Goal: Information Seeking & Learning: Find specific fact

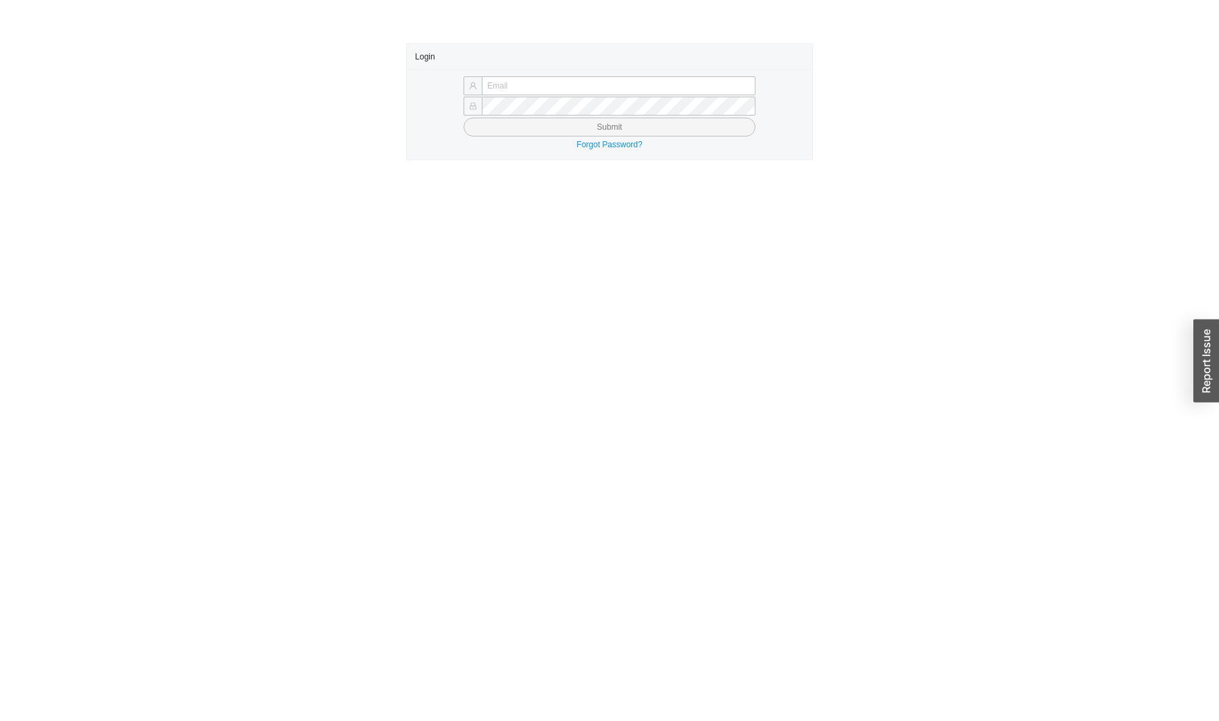
type input "[EMAIL_ADDRESS][DOMAIN_NAME]"
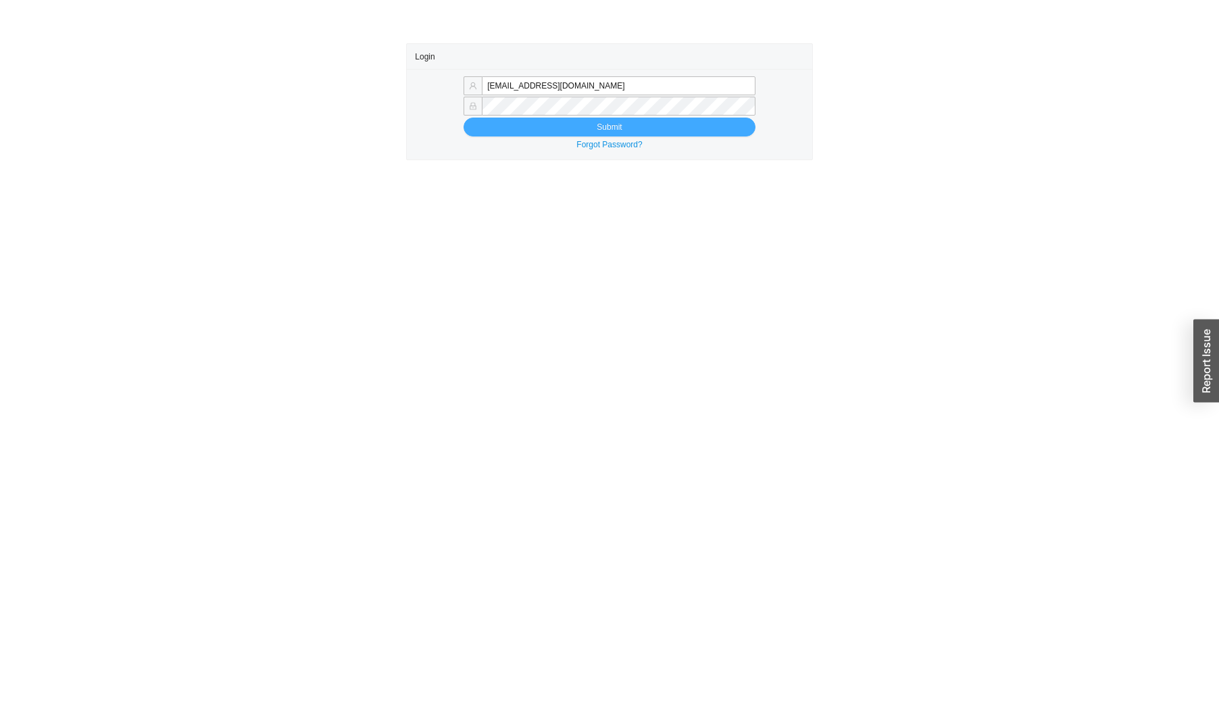
click at [588, 129] on button "Submit" at bounding box center [608, 127] width 291 height 19
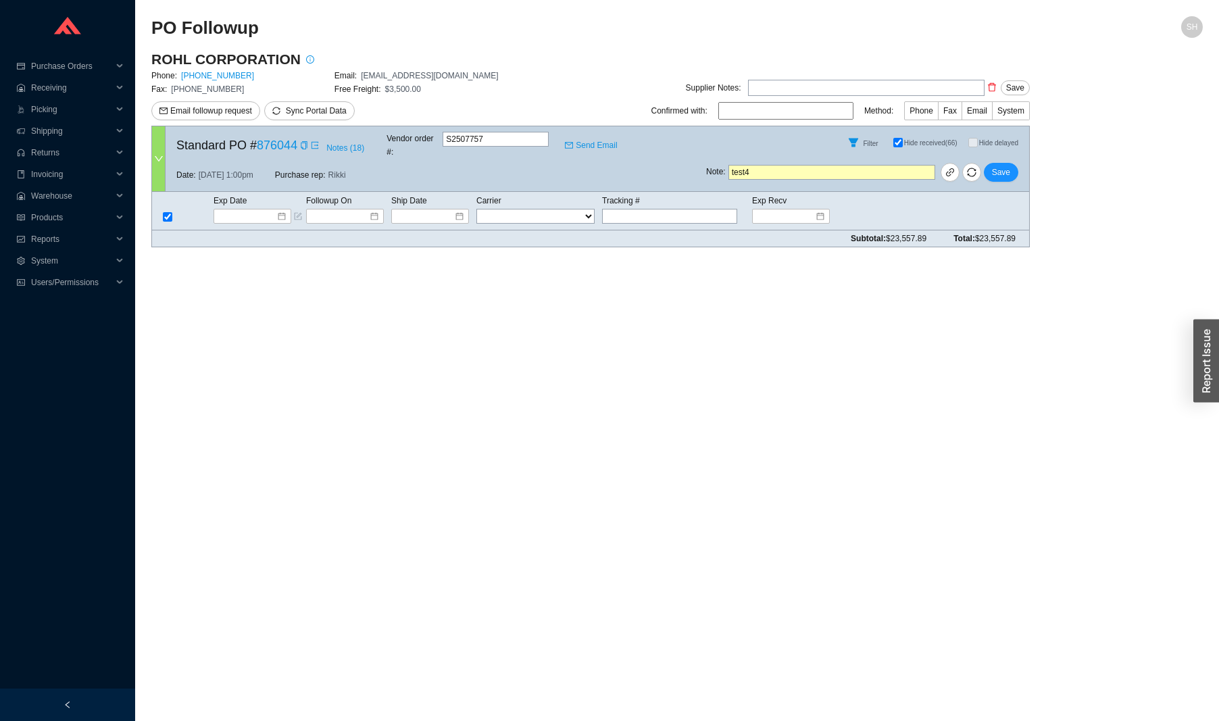
click at [893, 143] on input "Hide received (66)" at bounding box center [897, 142] width 9 height 9
checkbox input "false"
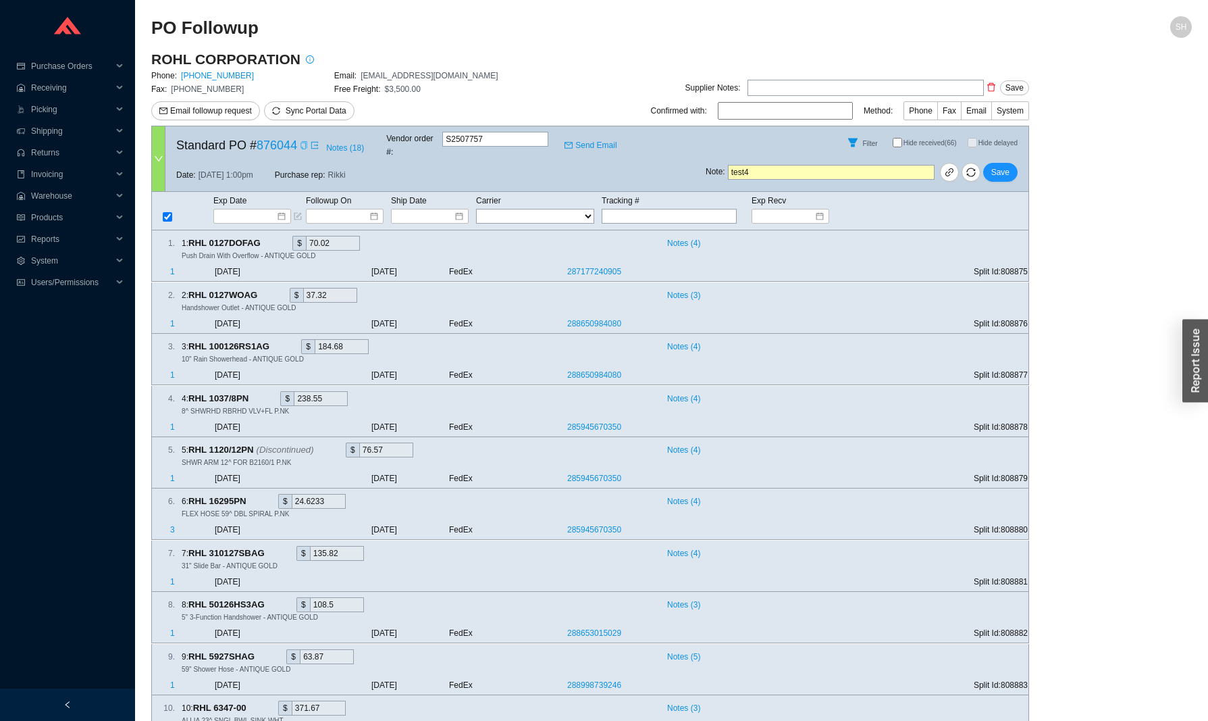
click at [308, 142] on icon "copy" at bounding box center [304, 145] width 8 height 8
click at [71, 67] on span "Purchase Orders" at bounding box center [71, 66] width 81 height 22
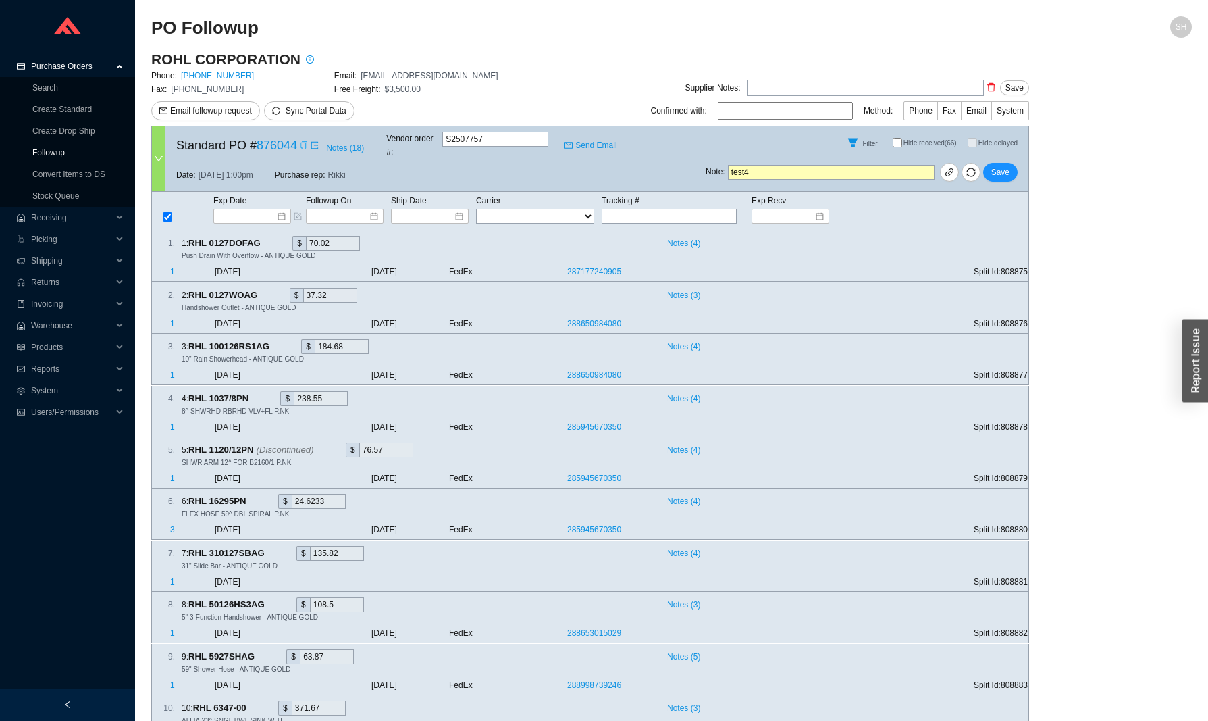
click at [65, 157] on link "Followup" at bounding box center [48, 152] width 32 height 9
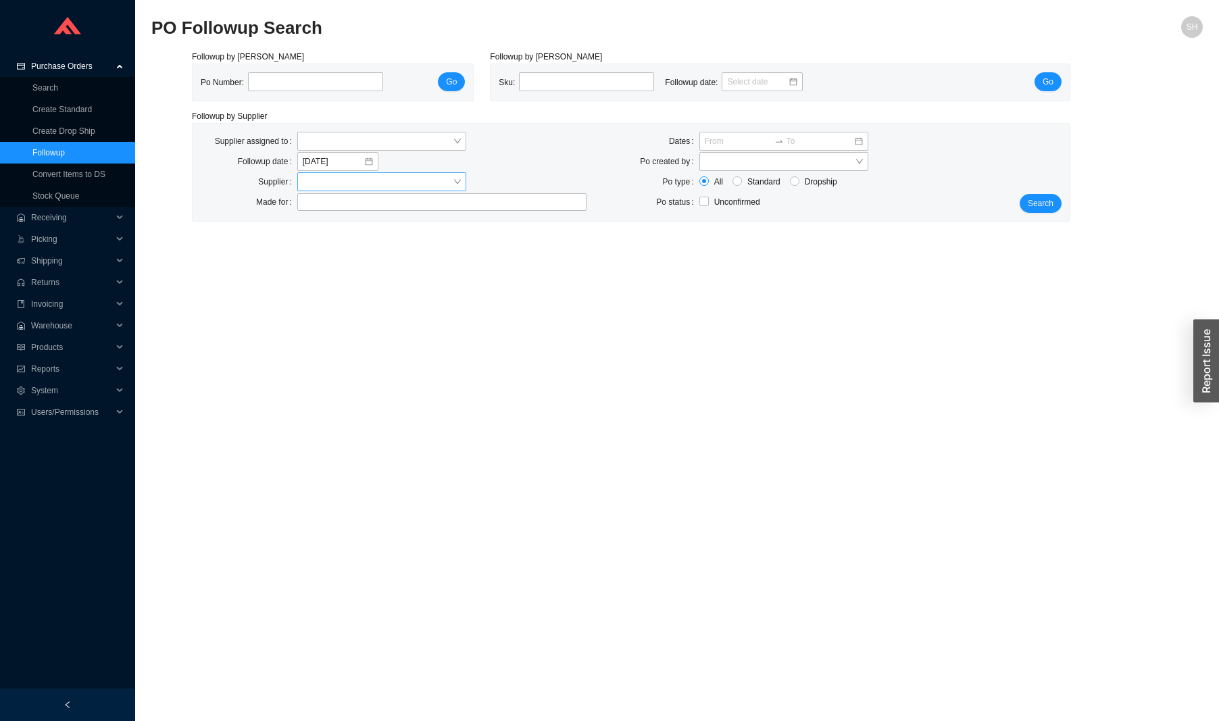
click at [342, 180] on input "search" at bounding box center [378, 182] width 150 height 18
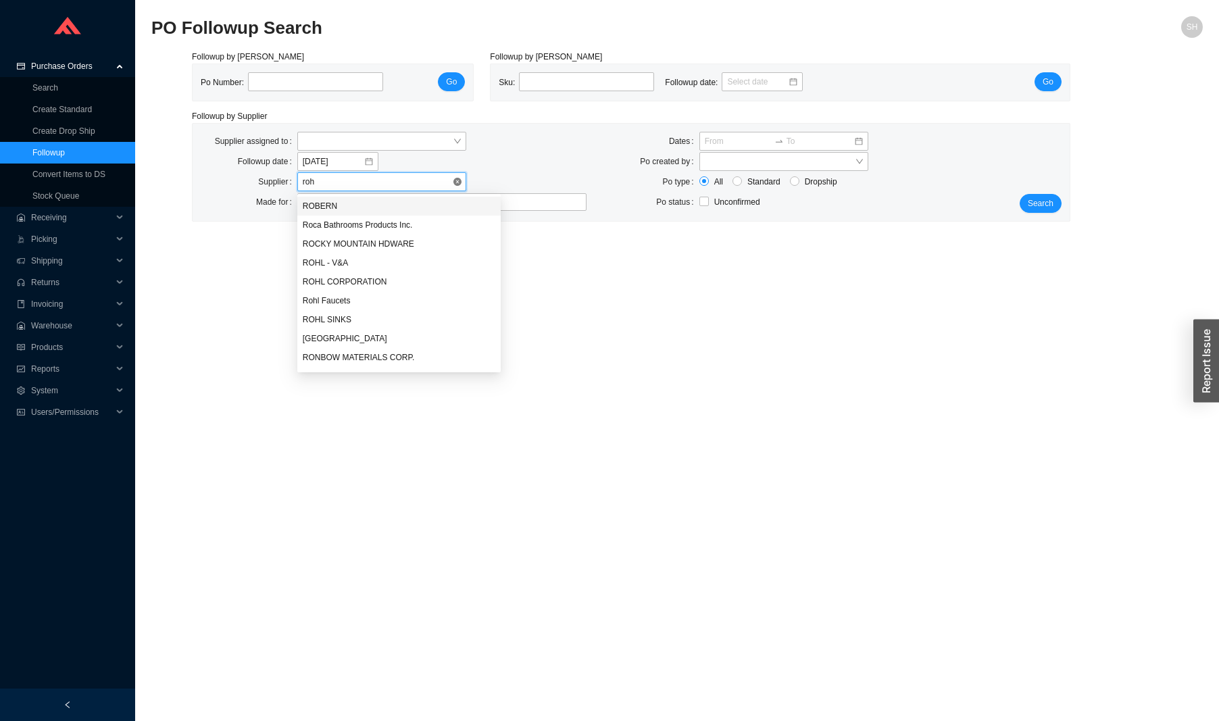
type input "rohl"
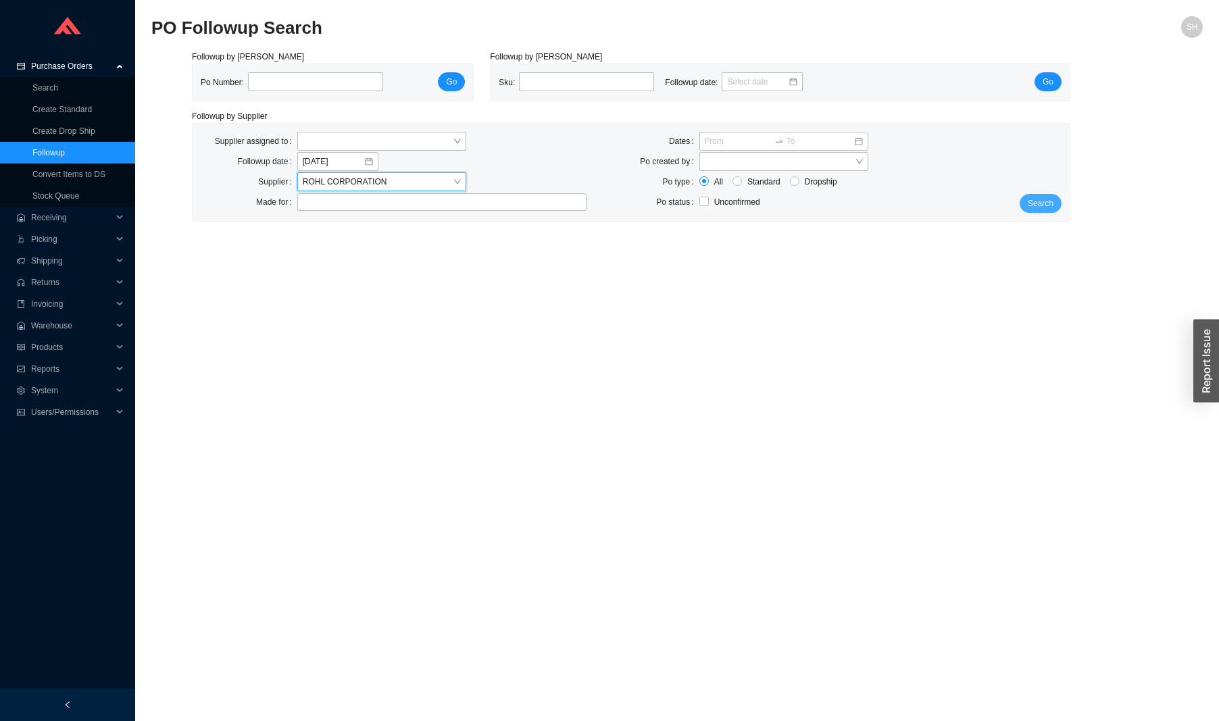
click at [1046, 197] on span "Search" at bounding box center [1040, 204] width 26 height 14
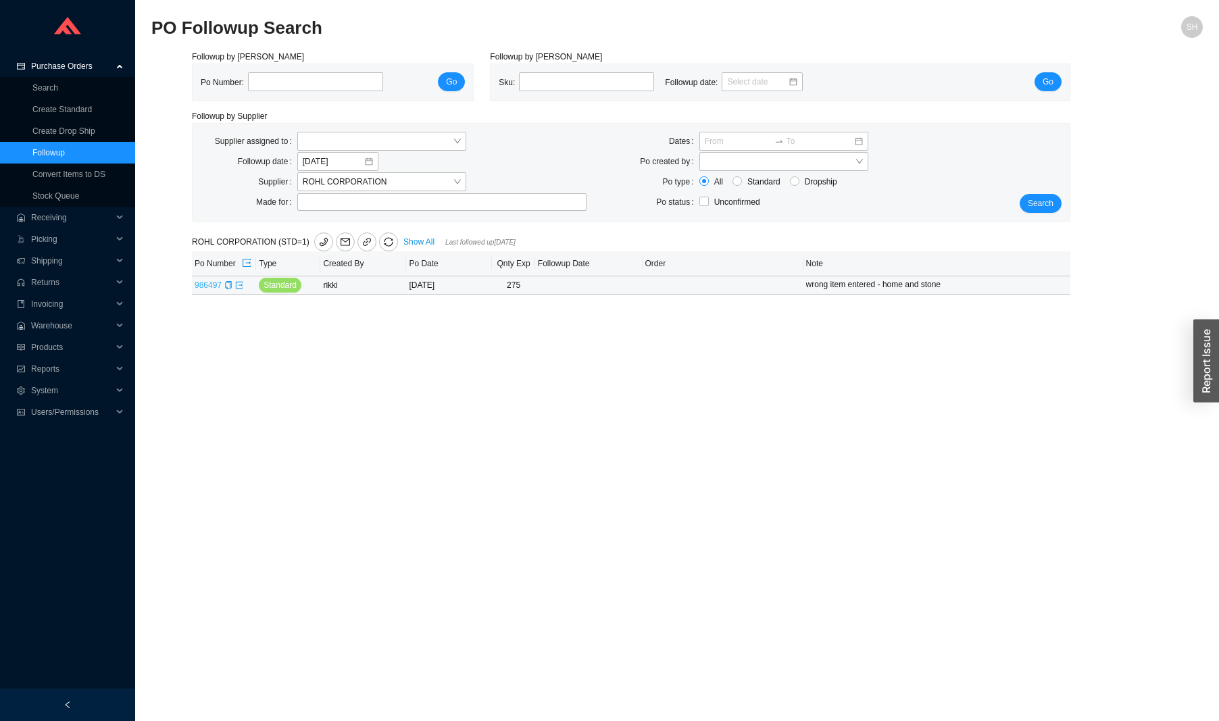
click at [211, 290] on link "986497" at bounding box center [208, 284] width 27 height 9
type input "986497"
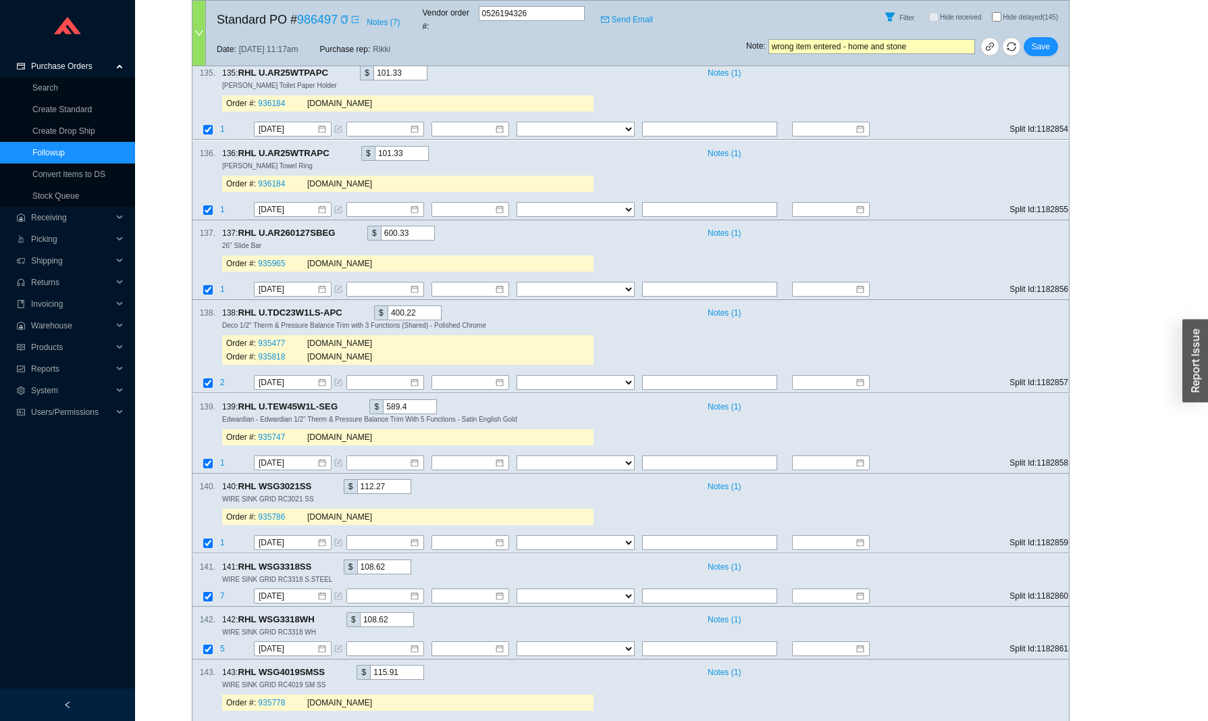
scroll to position [10815, 0]
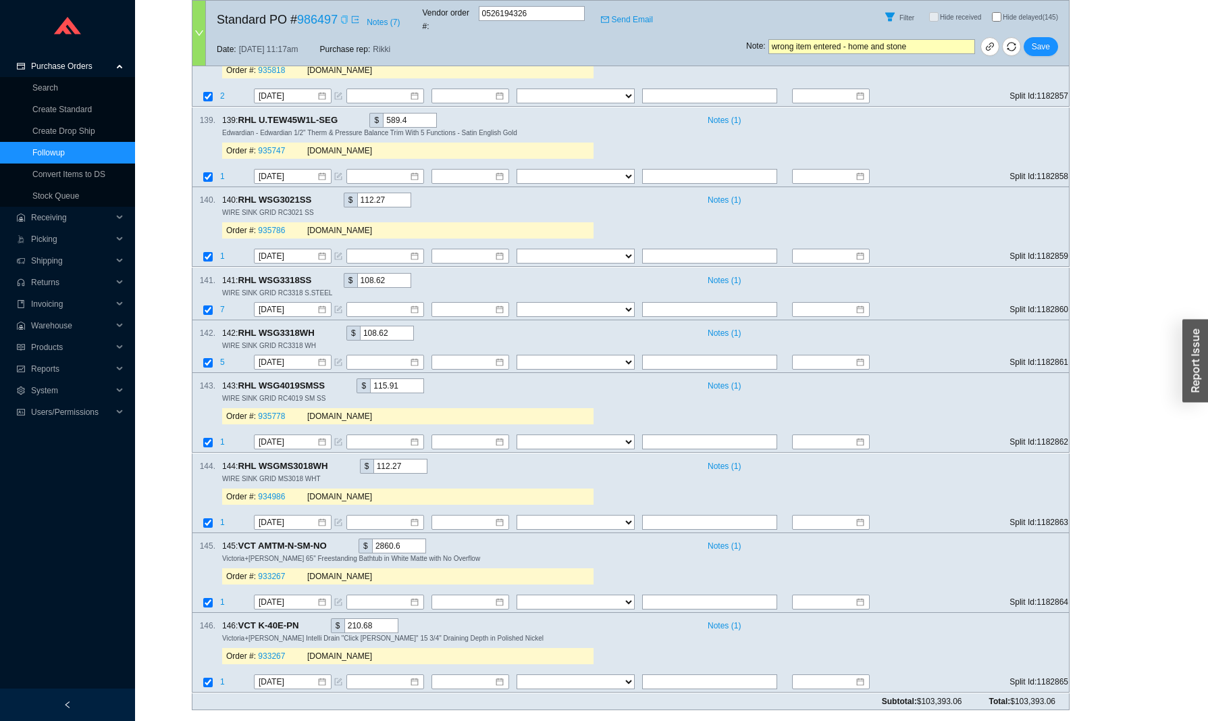
click at [347, 16] on icon "copy" at bounding box center [344, 20] width 6 height 8
click at [65, 157] on link "Followup" at bounding box center [48, 151] width 32 height 9
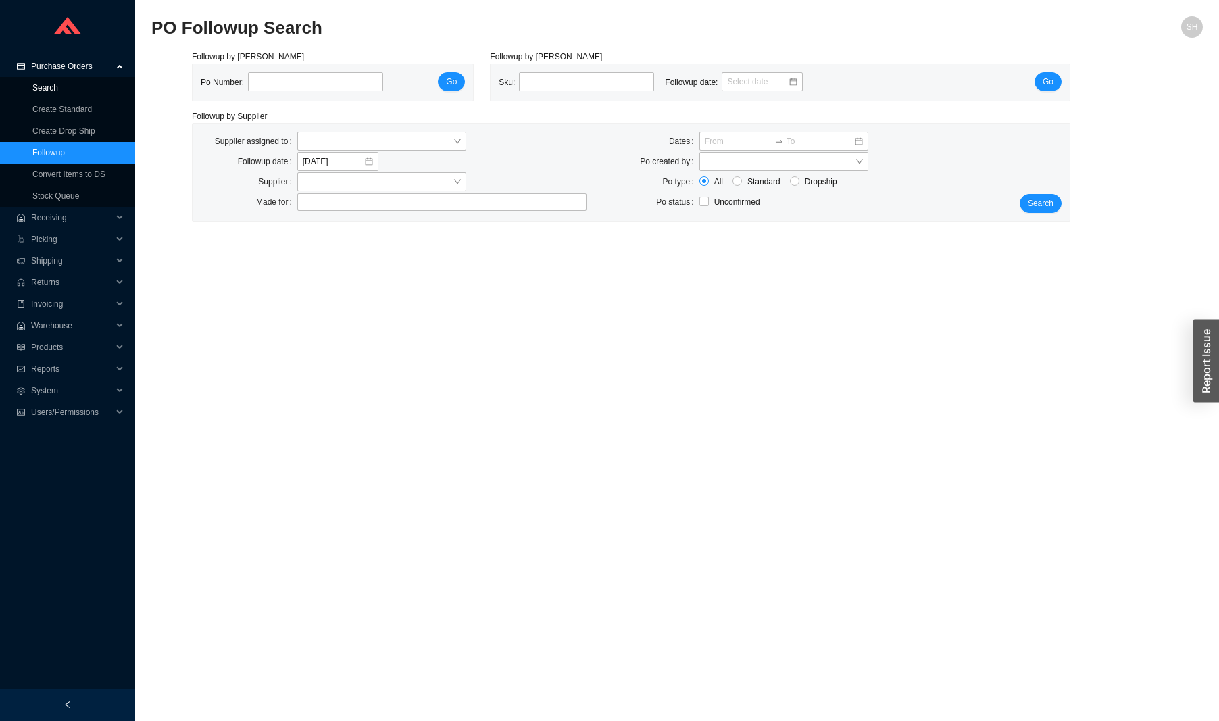
click at [58, 92] on link "Search" at bounding box center [45, 87] width 26 height 9
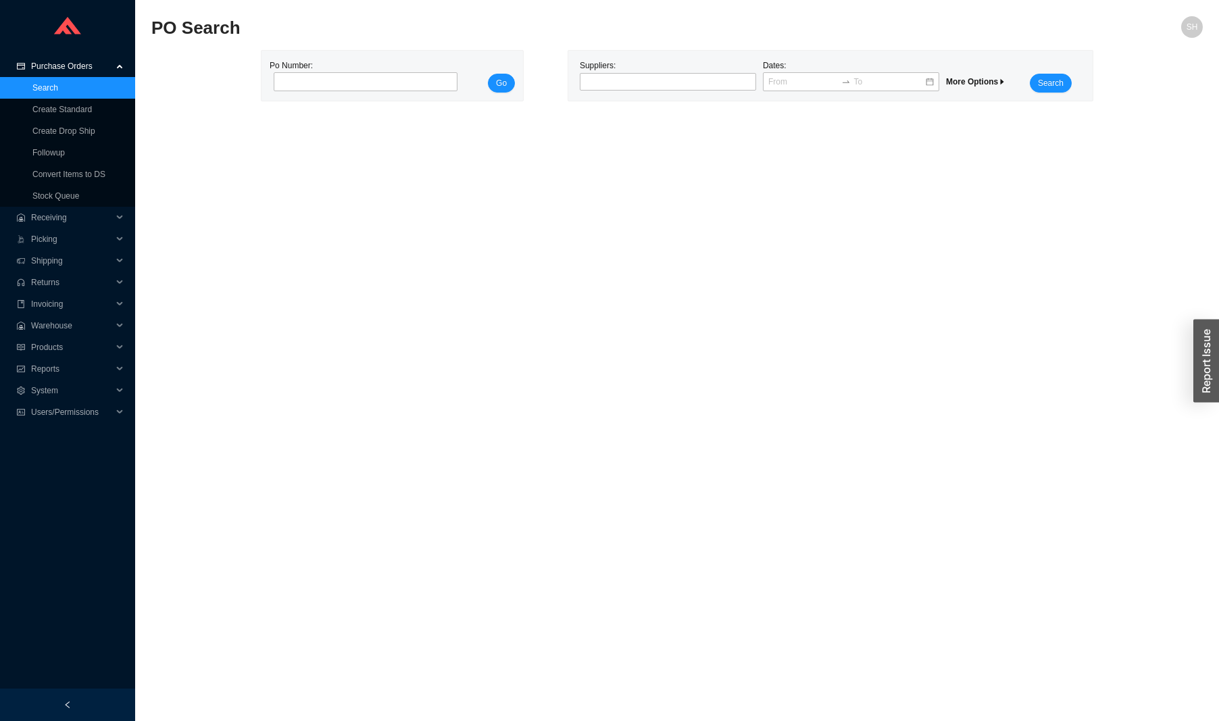
click at [970, 78] on span "More Options" at bounding box center [976, 81] width 60 height 9
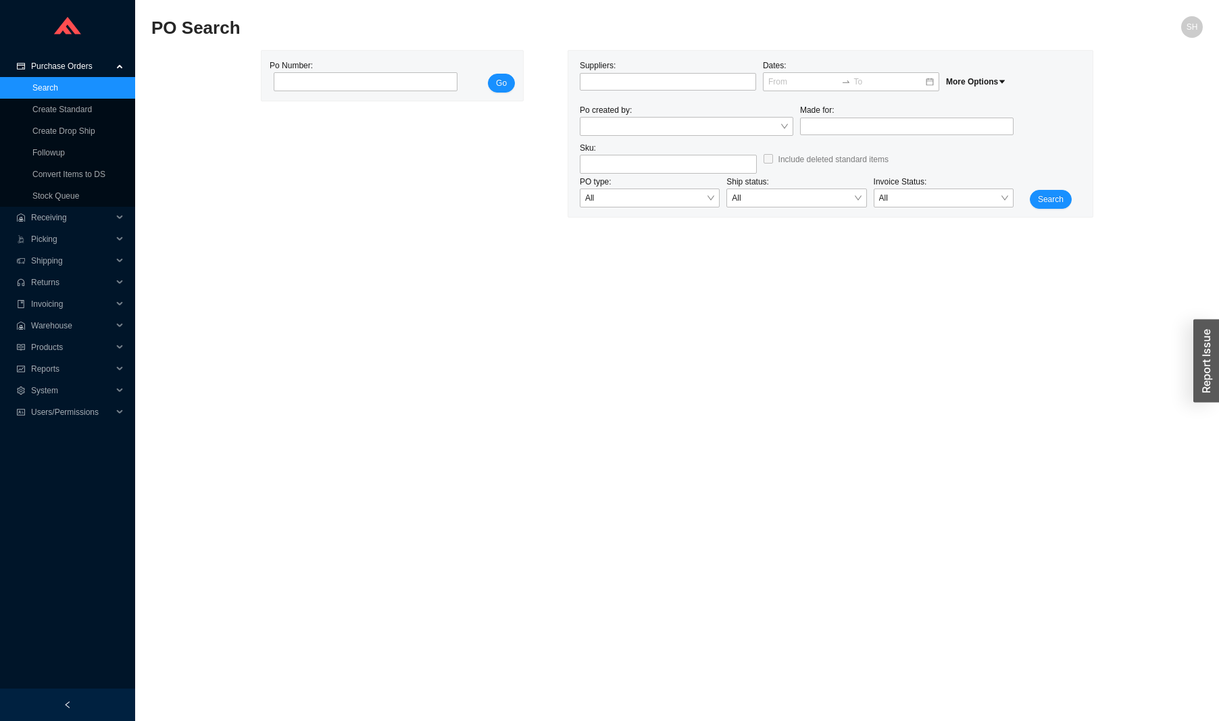
click at [683, 63] on div "Suppliers:" at bounding box center [667, 76] width 183 height 34
click at [676, 81] on div at bounding box center [661, 82] width 159 height 14
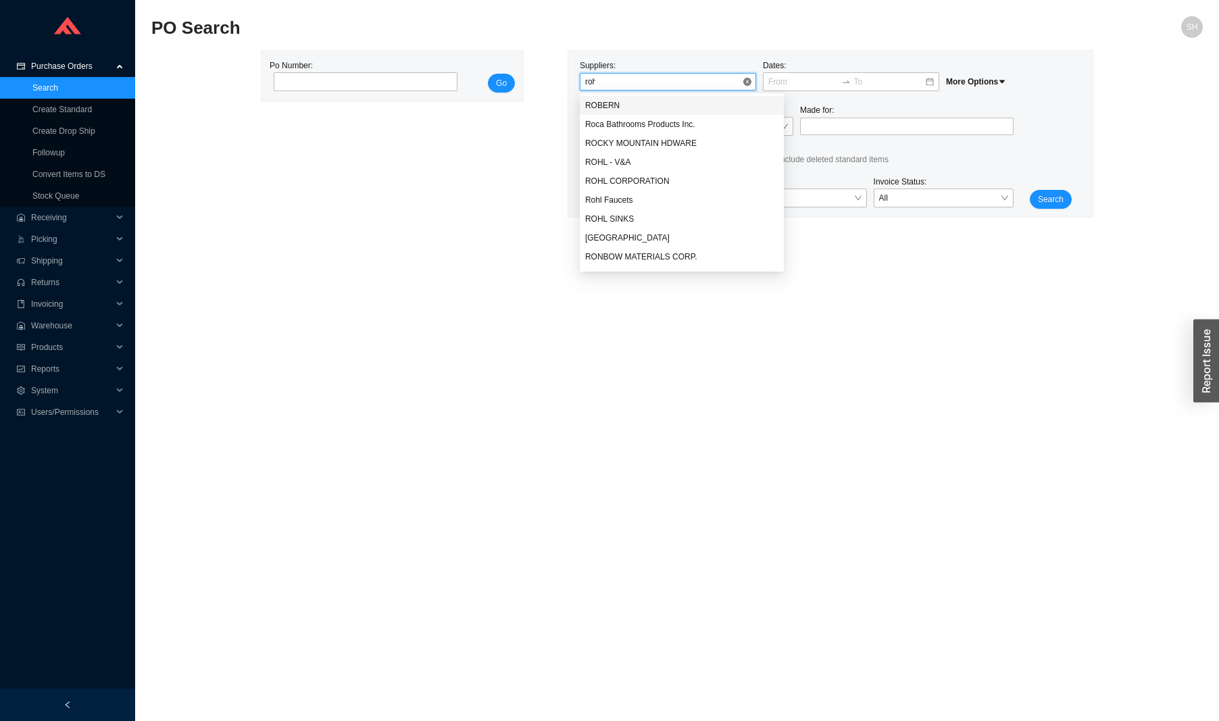
type input "rohl"
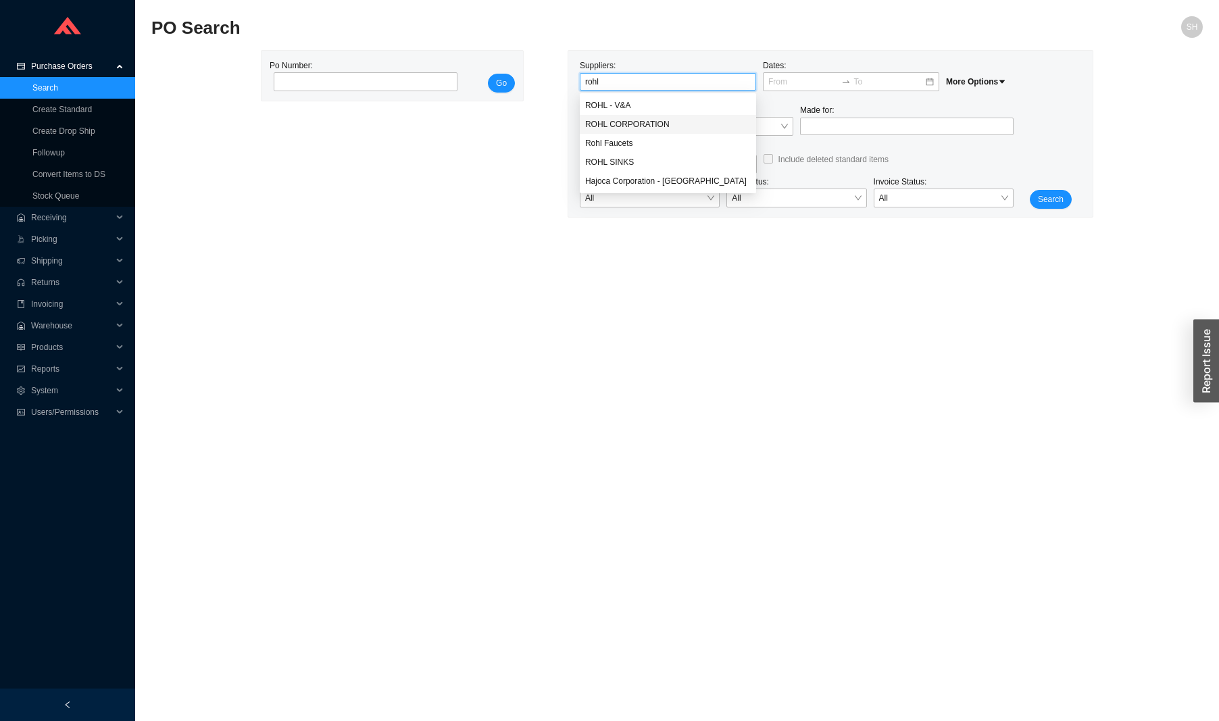
click at [684, 120] on div "ROHL CORPORATION" at bounding box center [667, 124] width 165 height 12
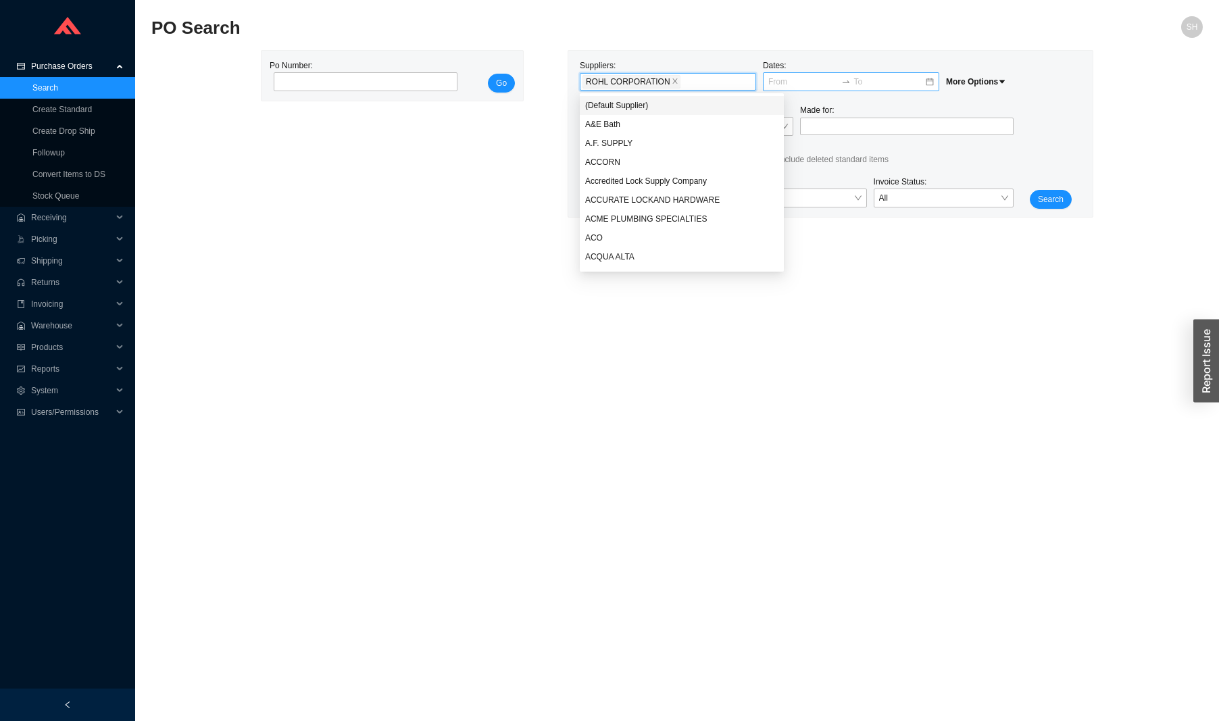
click at [784, 85] on input at bounding box center [803, 82] width 71 height 14
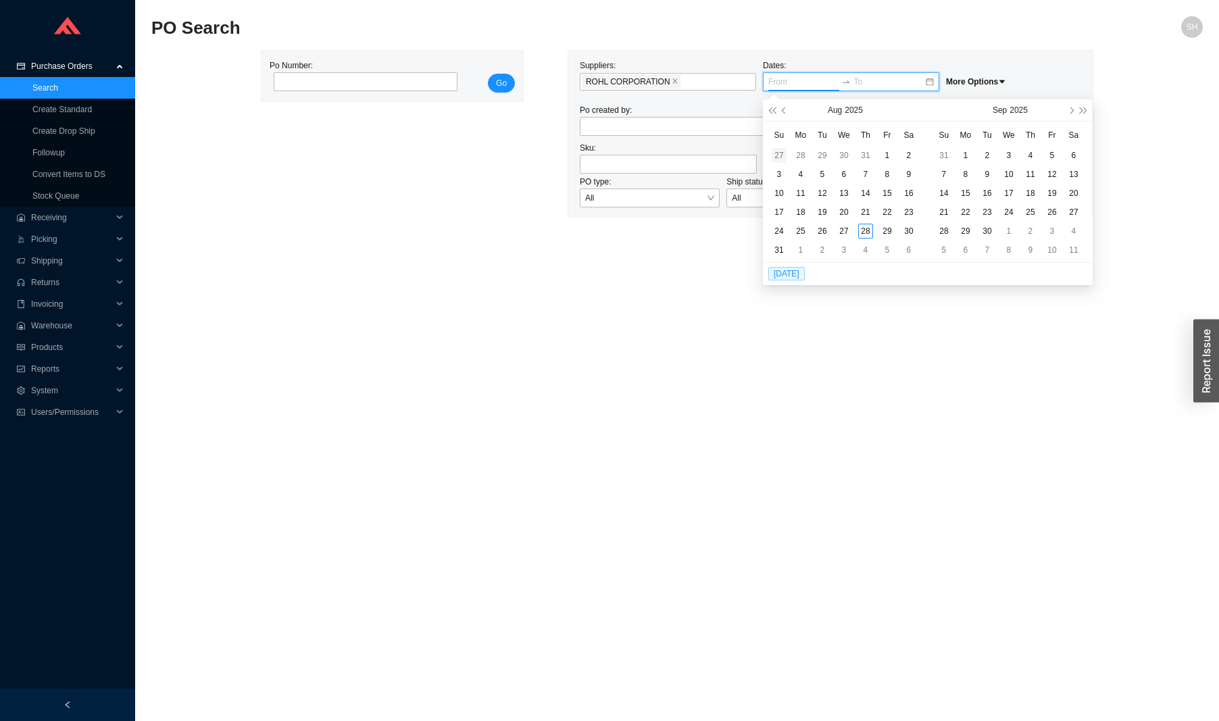
type input "[DATE]"
click at [786, 159] on td "27" at bounding box center [779, 155] width 22 height 19
type input "[DATE]"
click at [870, 234] on div "31" at bounding box center [865, 231] width 15 height 15
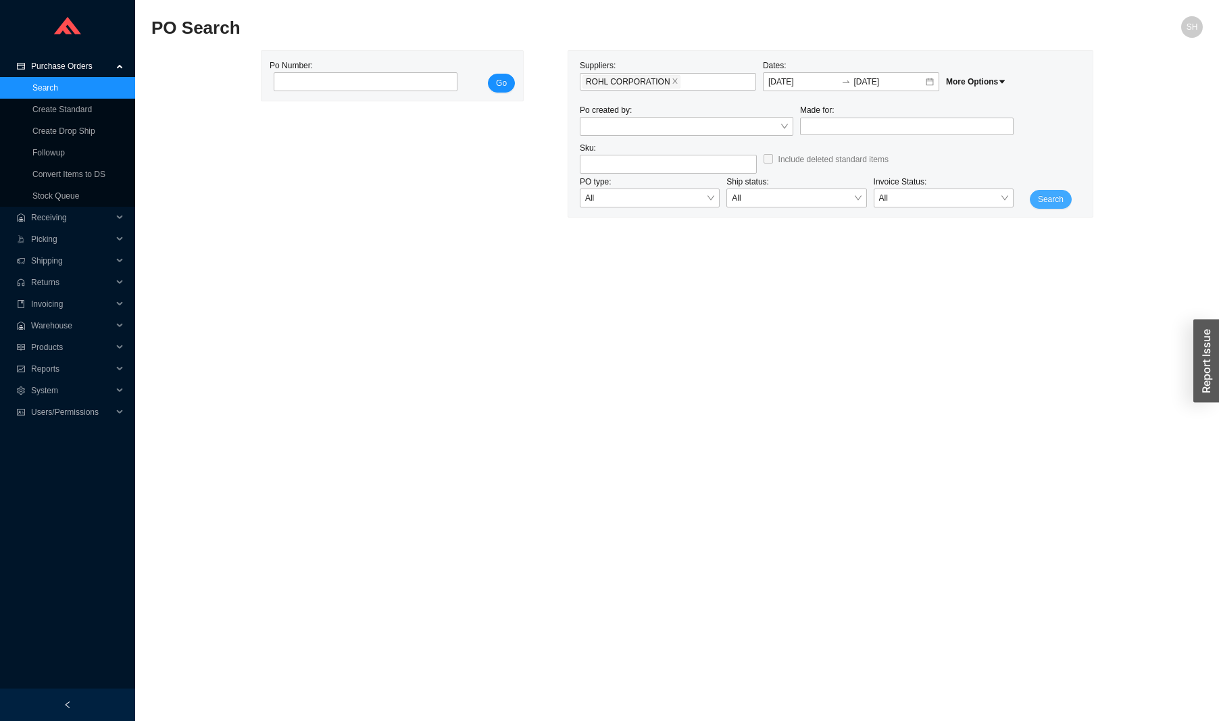
click at [1048, 201] on span "Search" at bounding box center [1050, 200] width 26 height 14
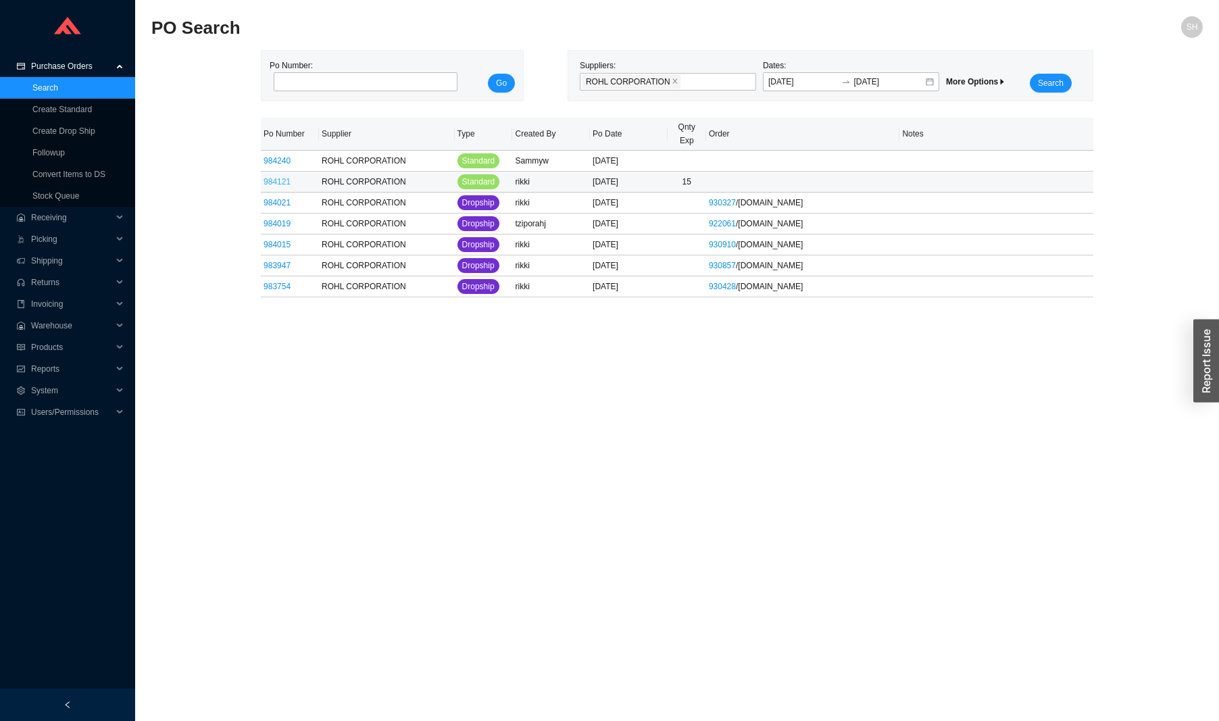
click at [276, 181] on link "984121" at bounding box center [276, 181] width 27 height 9
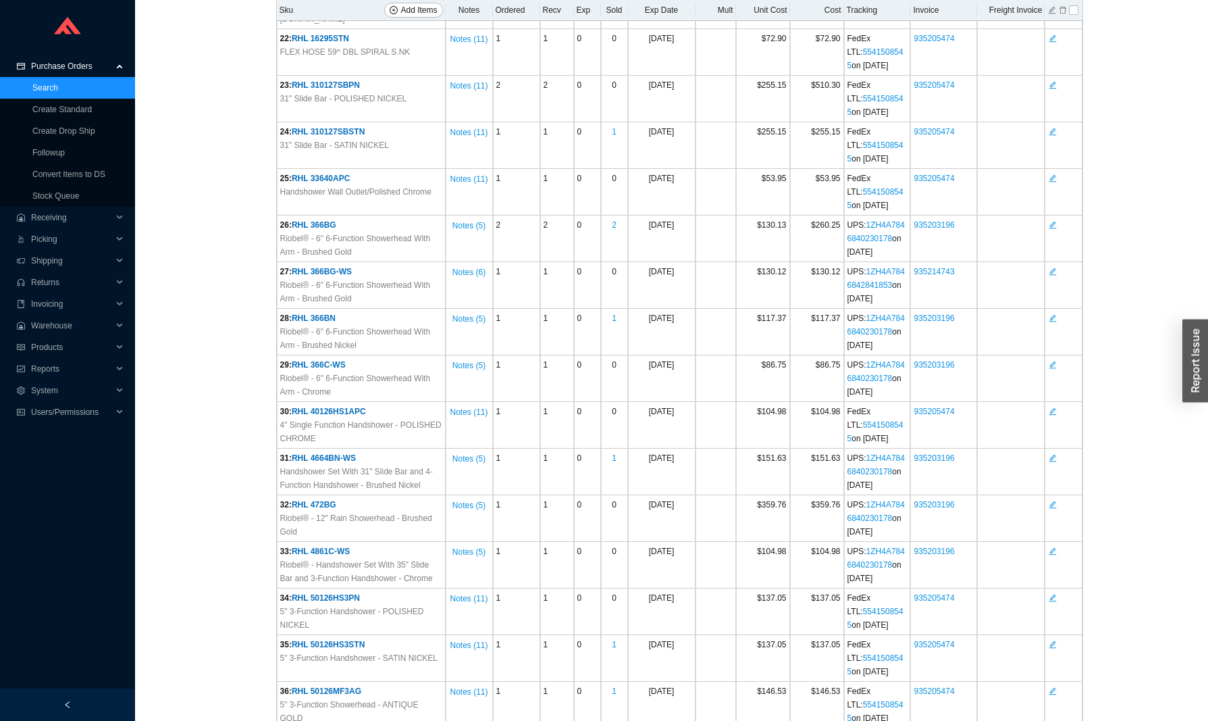
scroll to position [1615, 0]
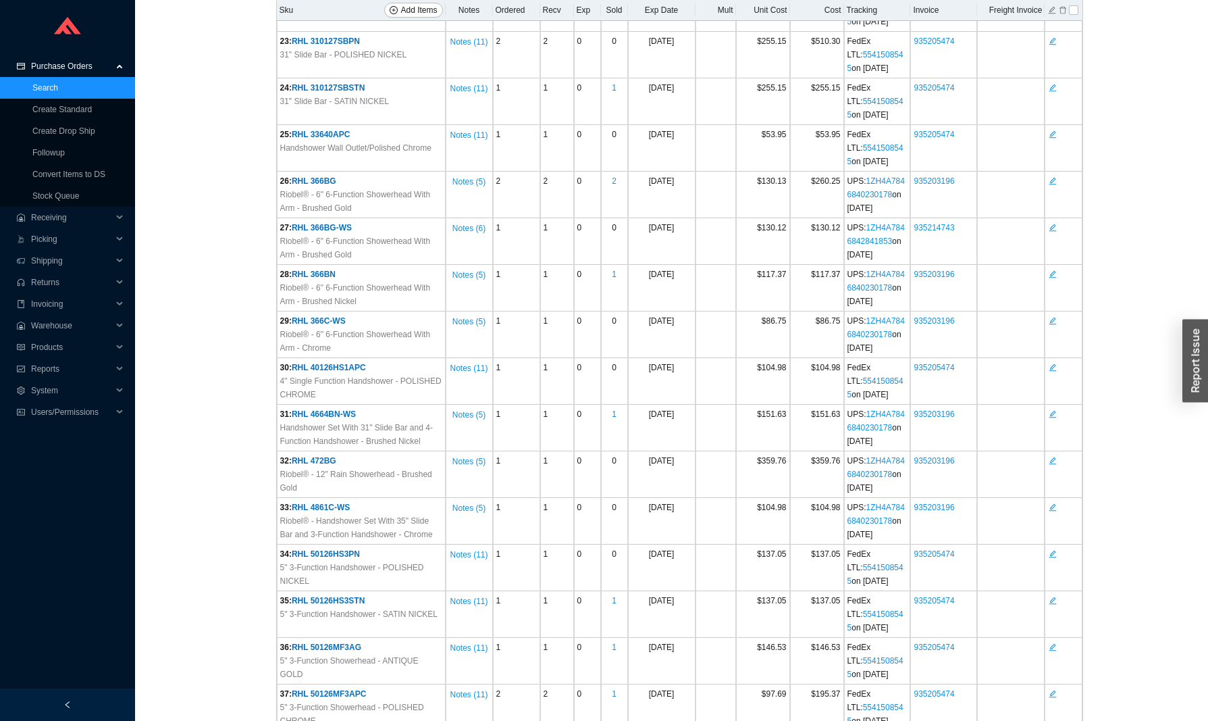
type input "[DATE]"
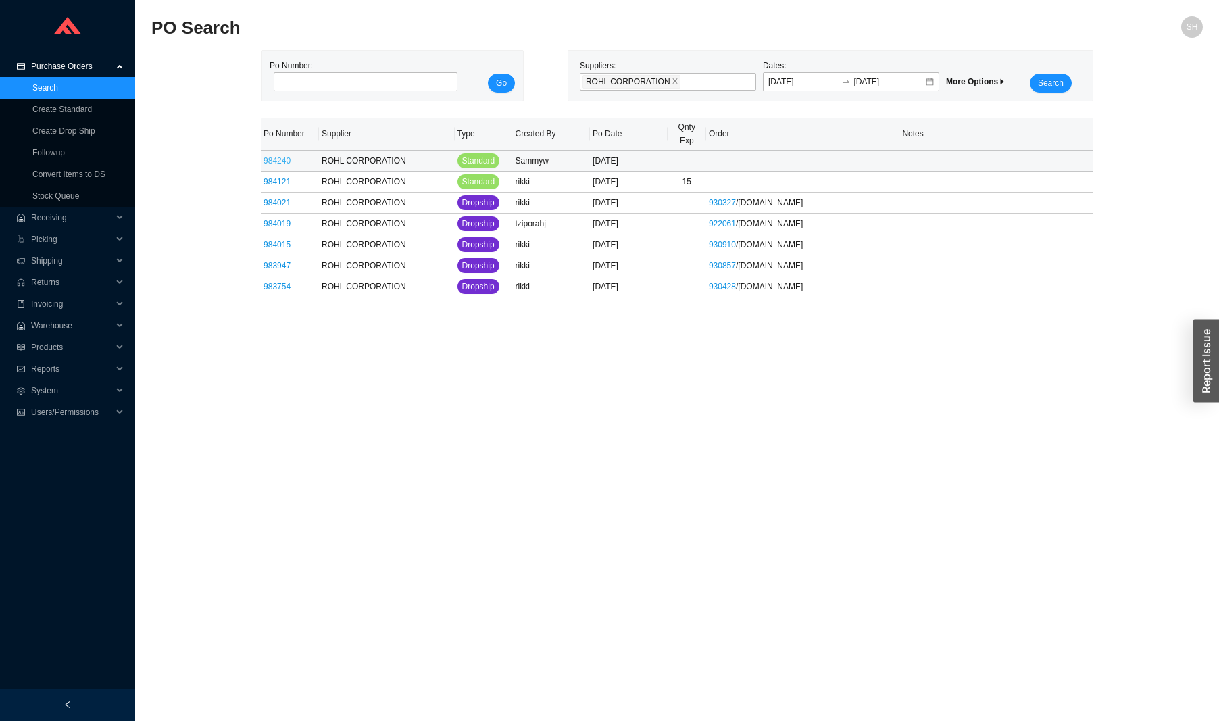
click at [285, 160] on link "984240" at bounding box center [276, 160] width 27 height 9
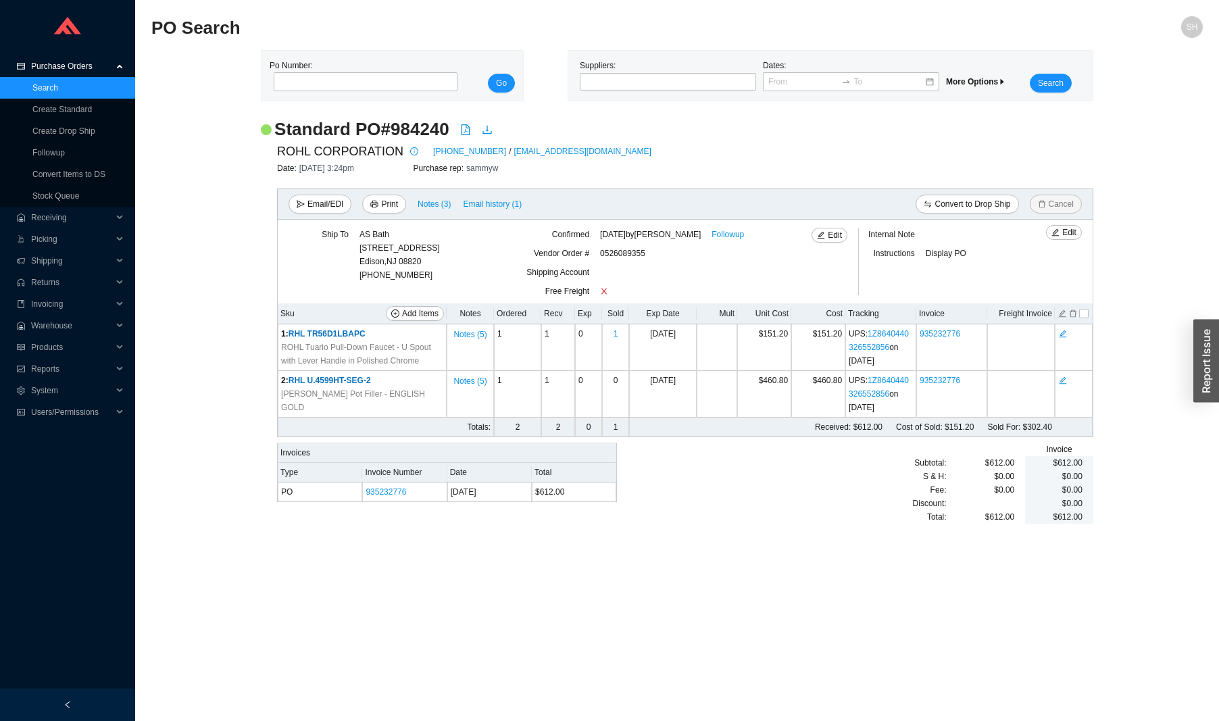
type input "[DATE]"
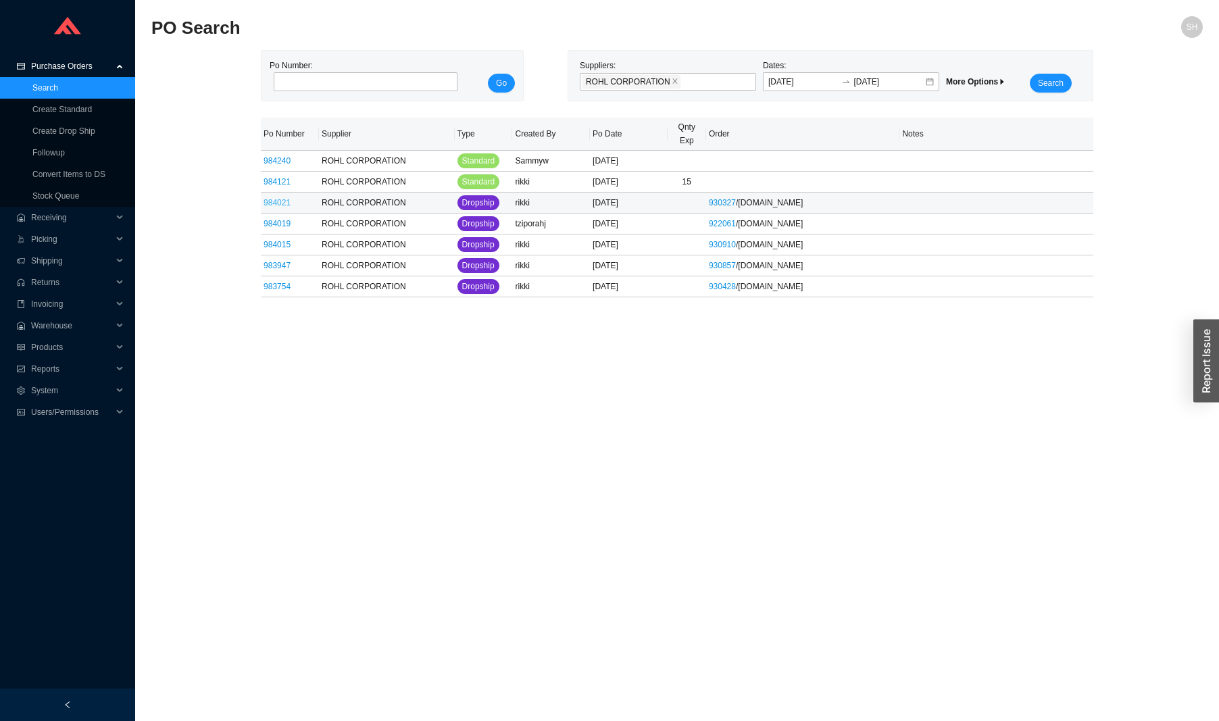
click at [275, 205] on link "984021" at bounding box center [276, 202] width 27 height 9
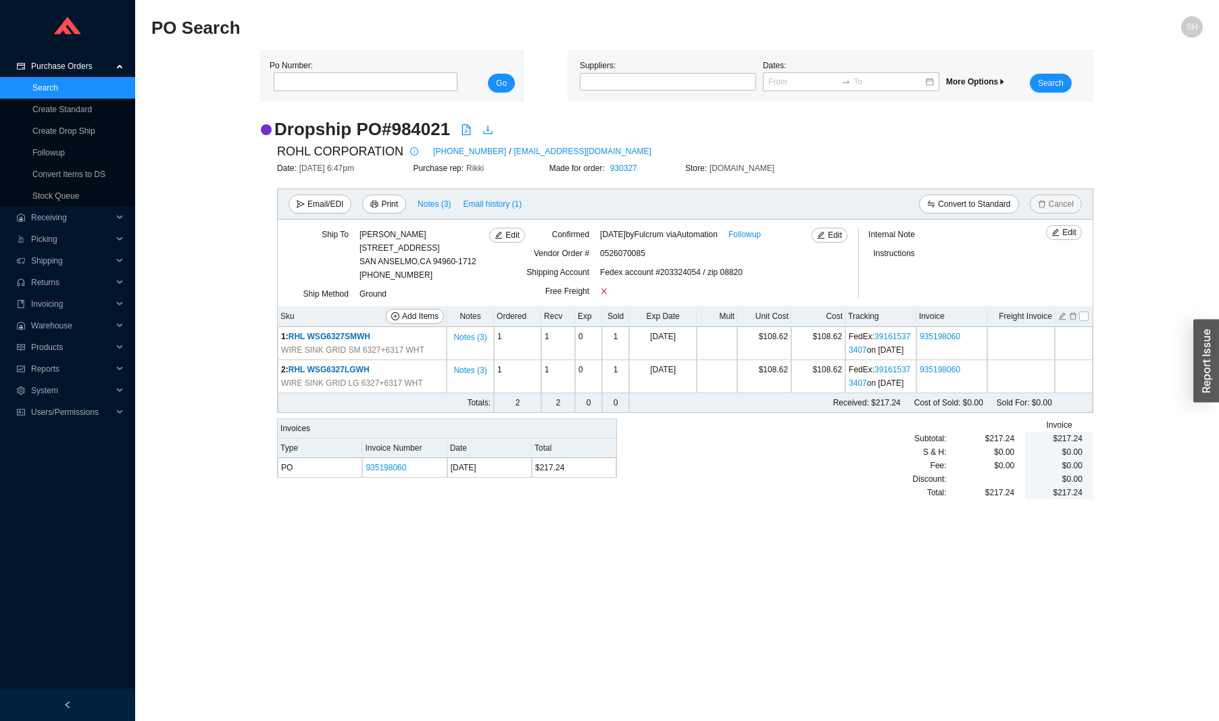
click at [425, 134] on h2 "Dropship PO # 984021" at bounding box center [362, 130] width 176 height 24
copy h2 "984021"
type input "[DATE]"
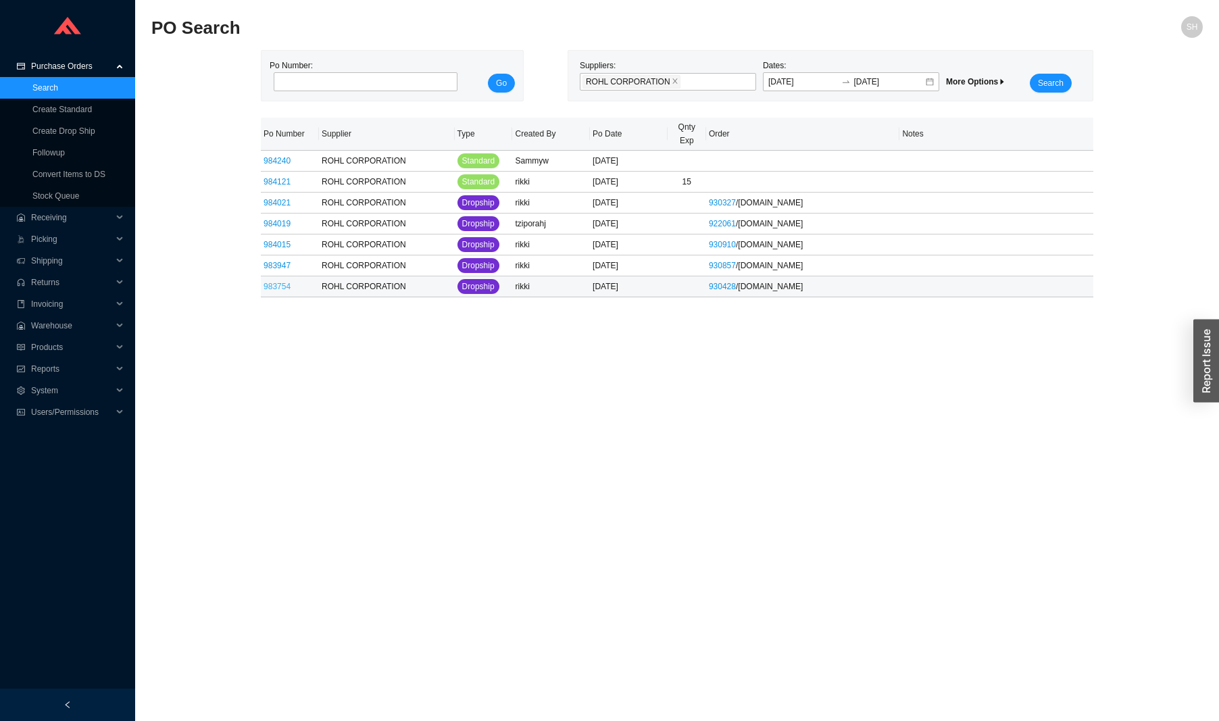
click at [272, 288] on link "983754" at bounding box center [276, 286] width 27 height 9
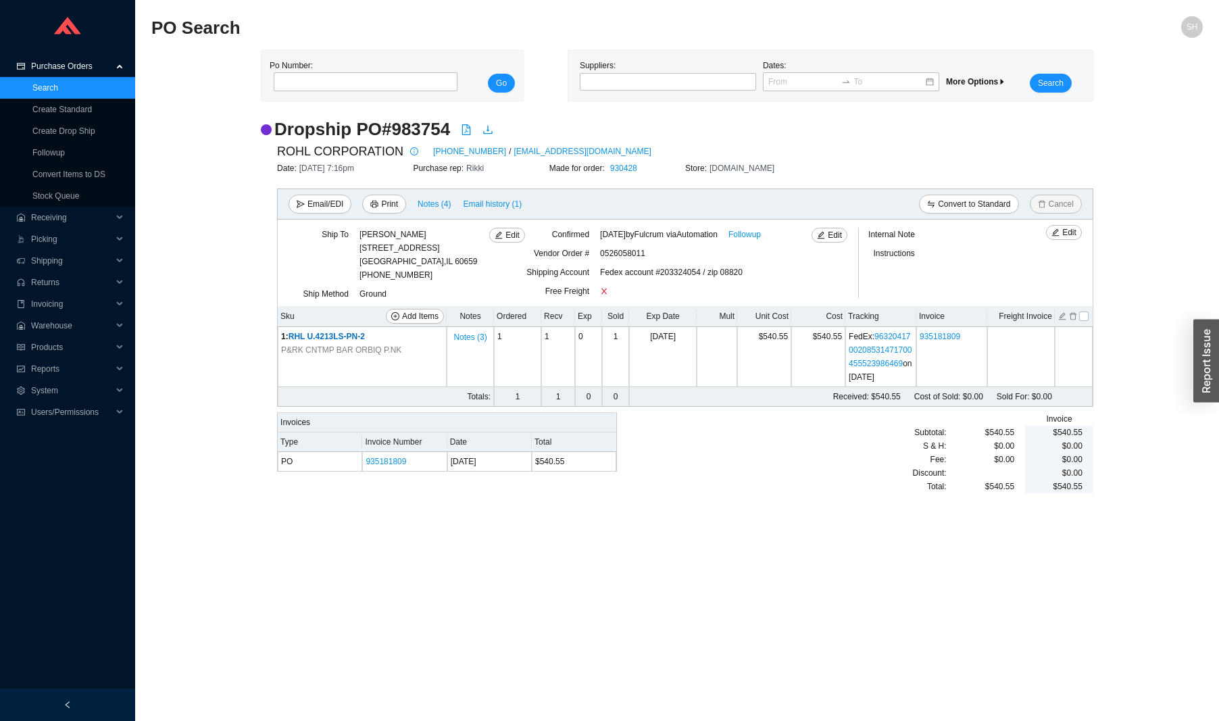
click at [436, 139] on h2 "Dropship PO # 983754" at bounding box center [362, 130] width 176 height 24
copy h2 "983754"
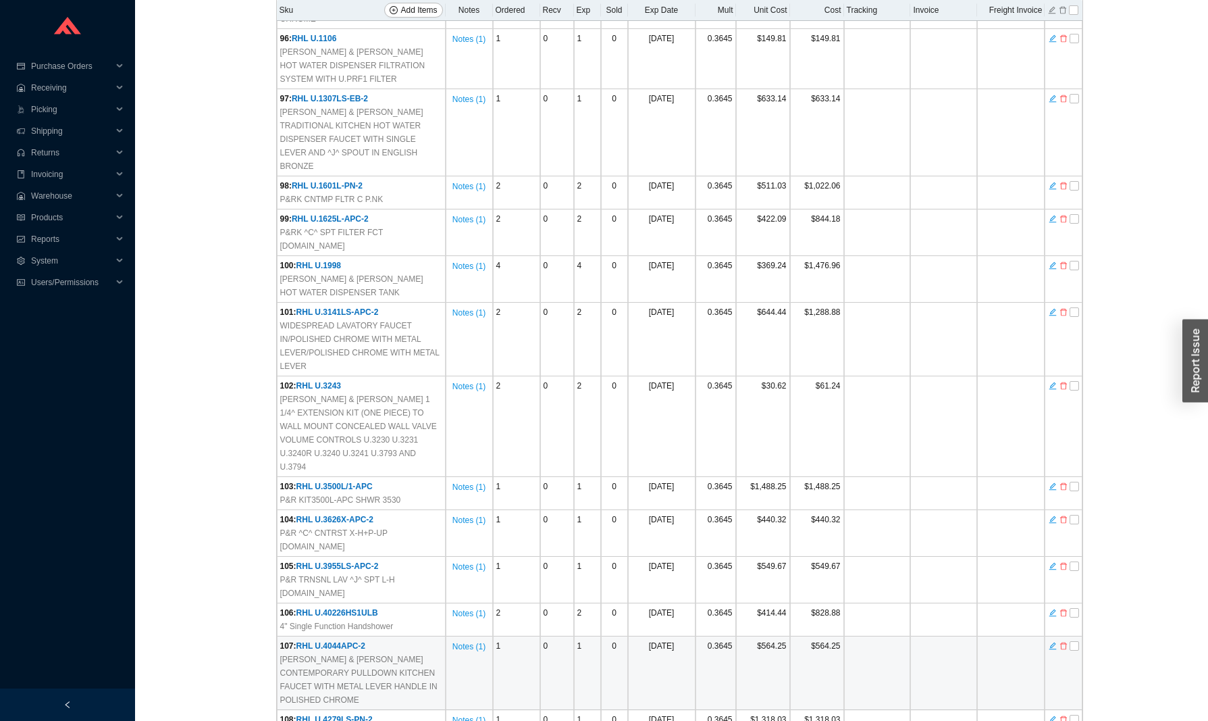
scroll to position [4967, 0]
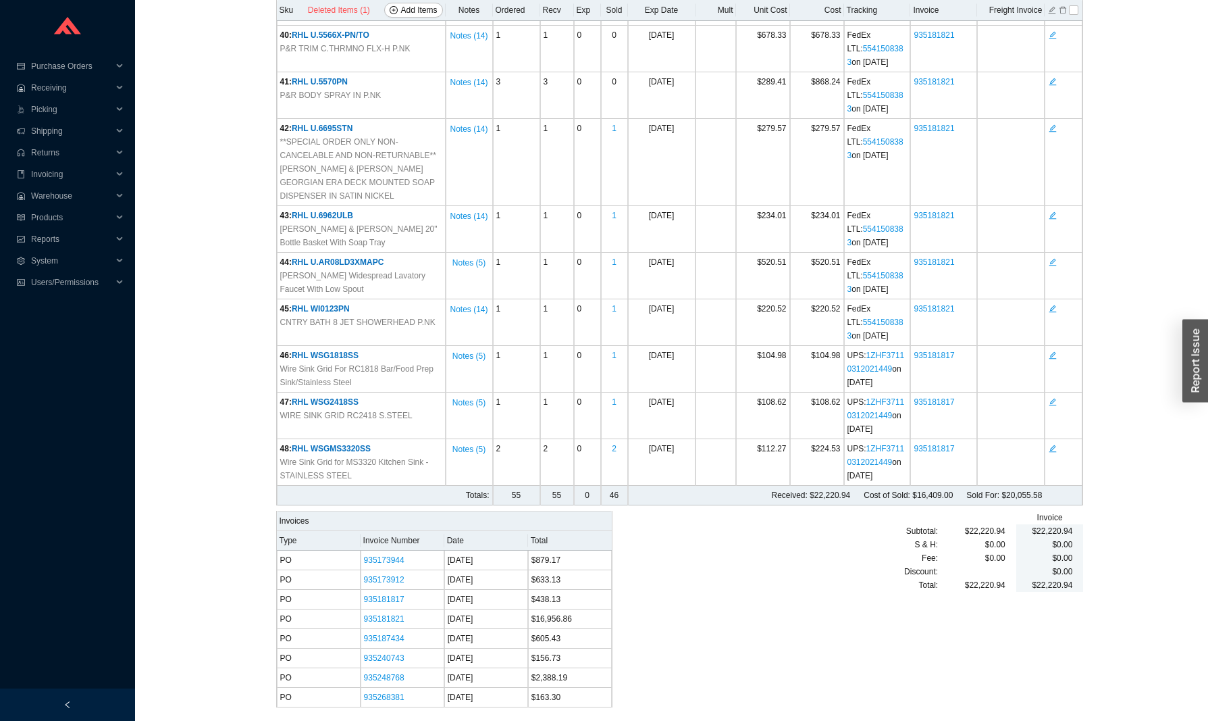
scroll to position [2677, 0]
